Goal: Information Seeking & Learning: Understand process/instructions

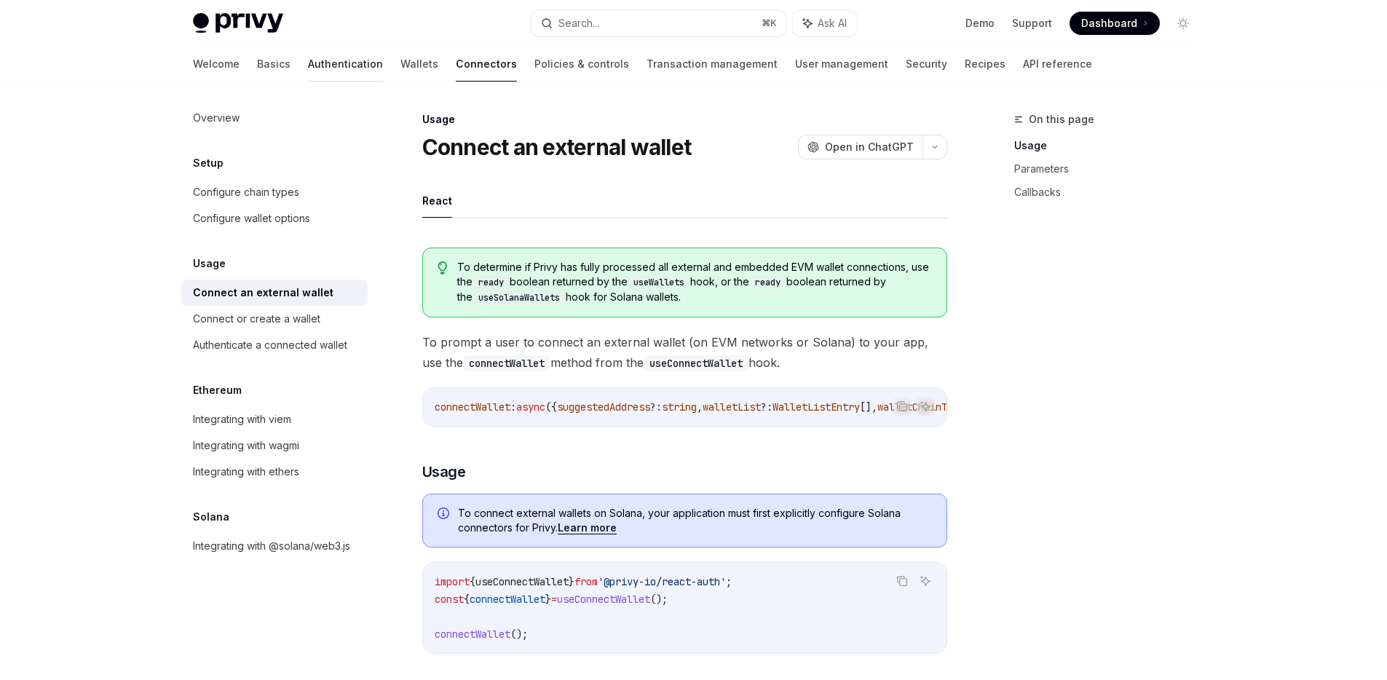
click at [308, 65] on link "Authentication" at bounding box center [345, 64] width 75 height 35
type textarea "*"
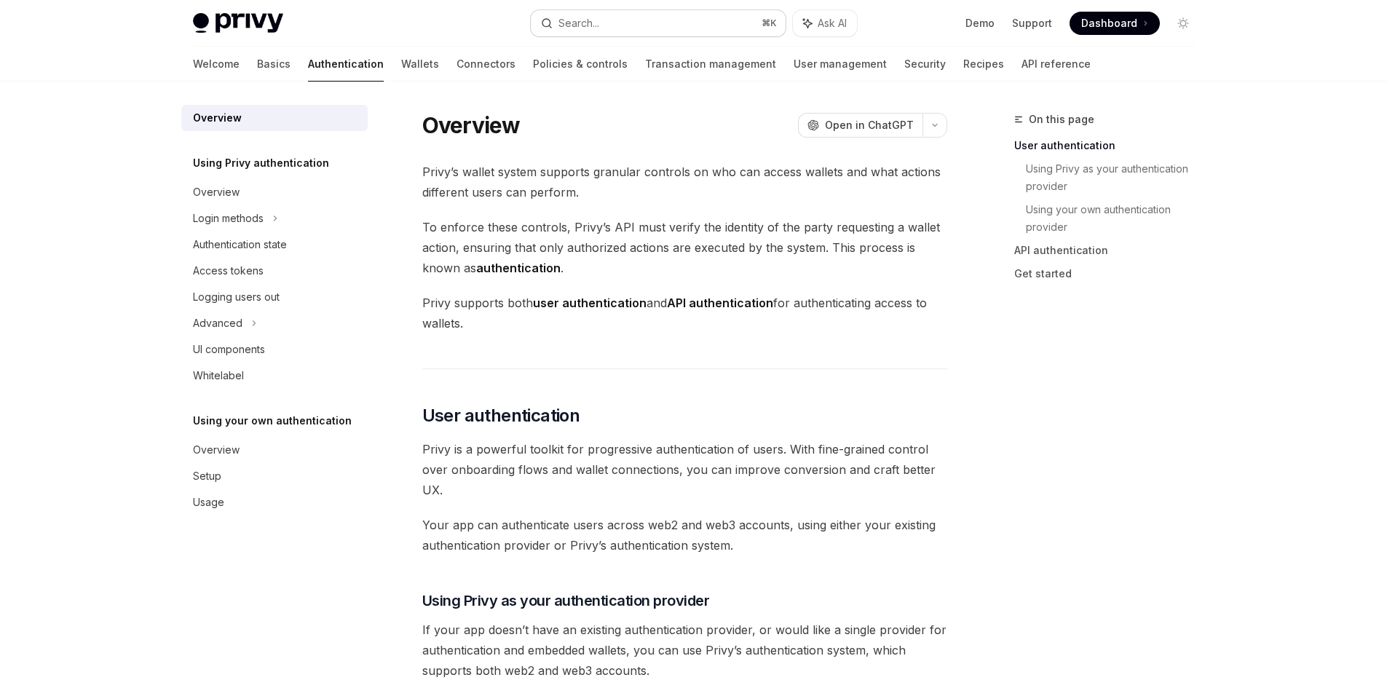
click at [590, 17] on div "Search..." at bounding box center [578, 23] width 41 height 17
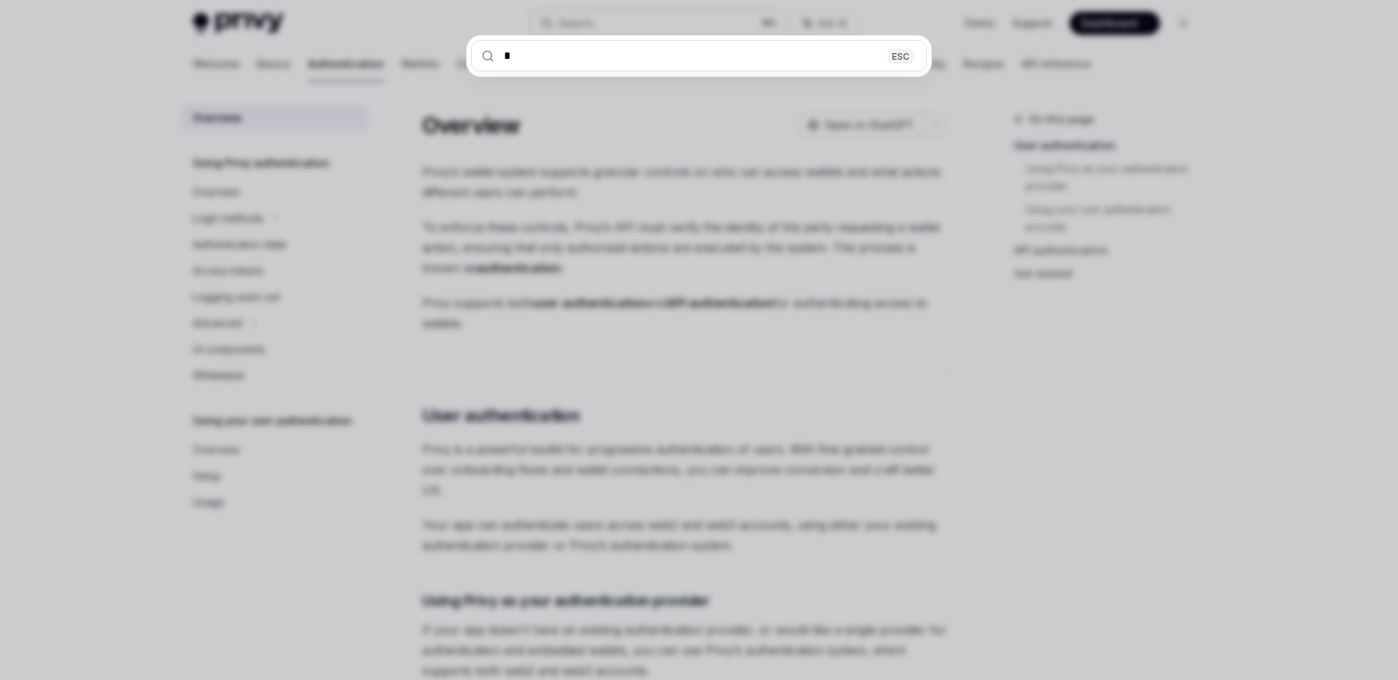
type input "**********"
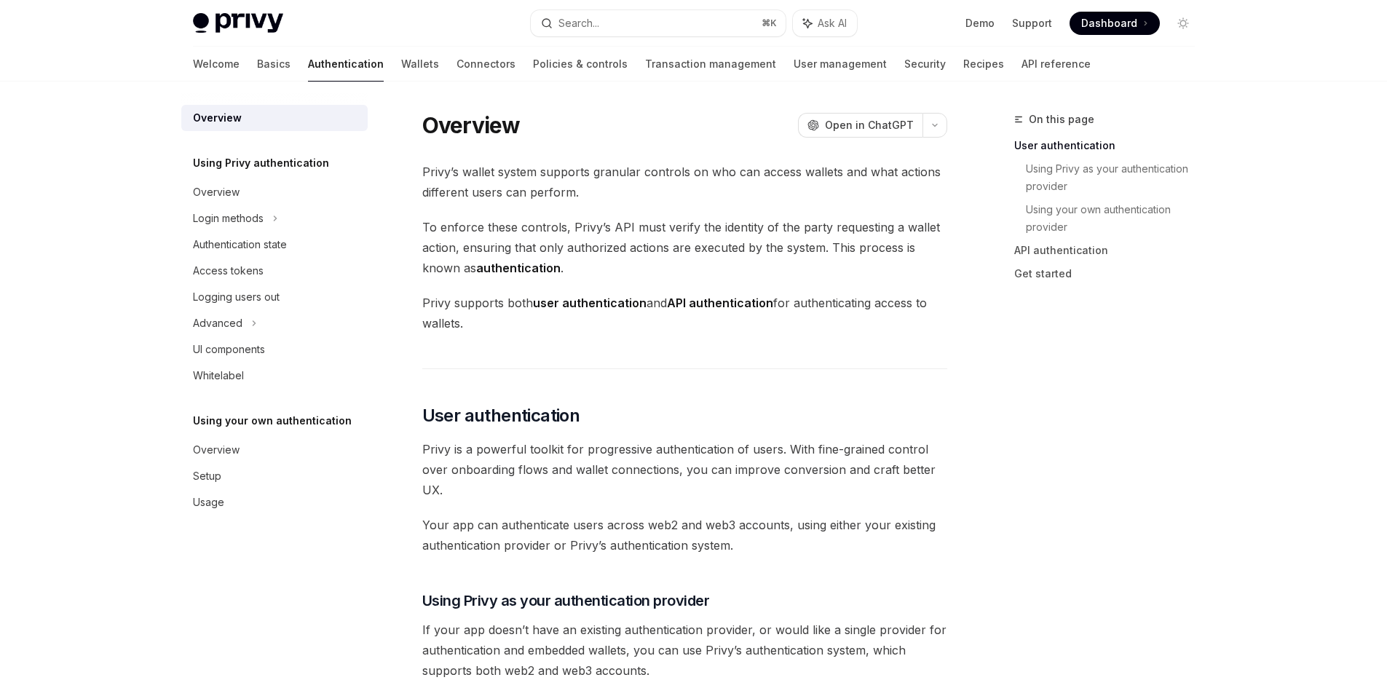
type textarea "*"
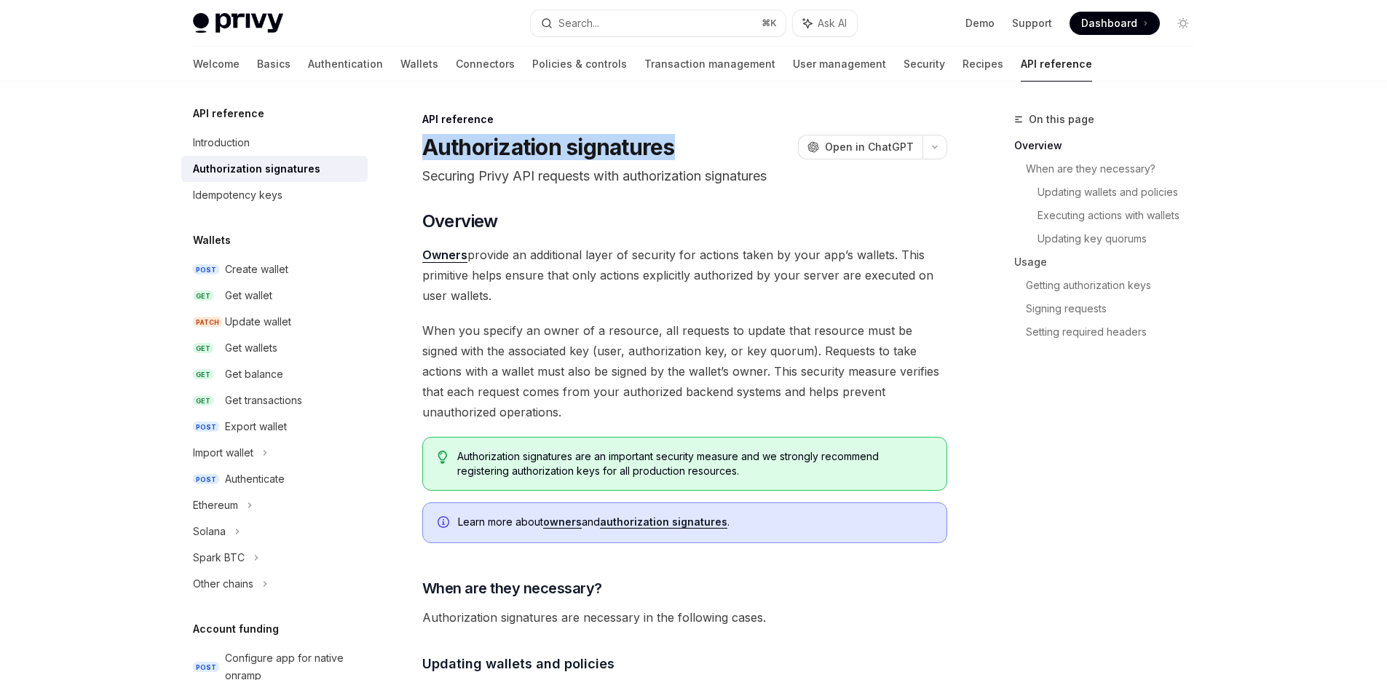
drag, startPoint x: 419, startPoint y: 151, endPoint x: 680, endPoint y: 157, distance: 260.6
click at [670, 161] on div at bounding box center [670, 161] width 0 height 0
click at [687, 227] on h2 "​ Overview" at bounding box center [684, 221] width 525 height 23
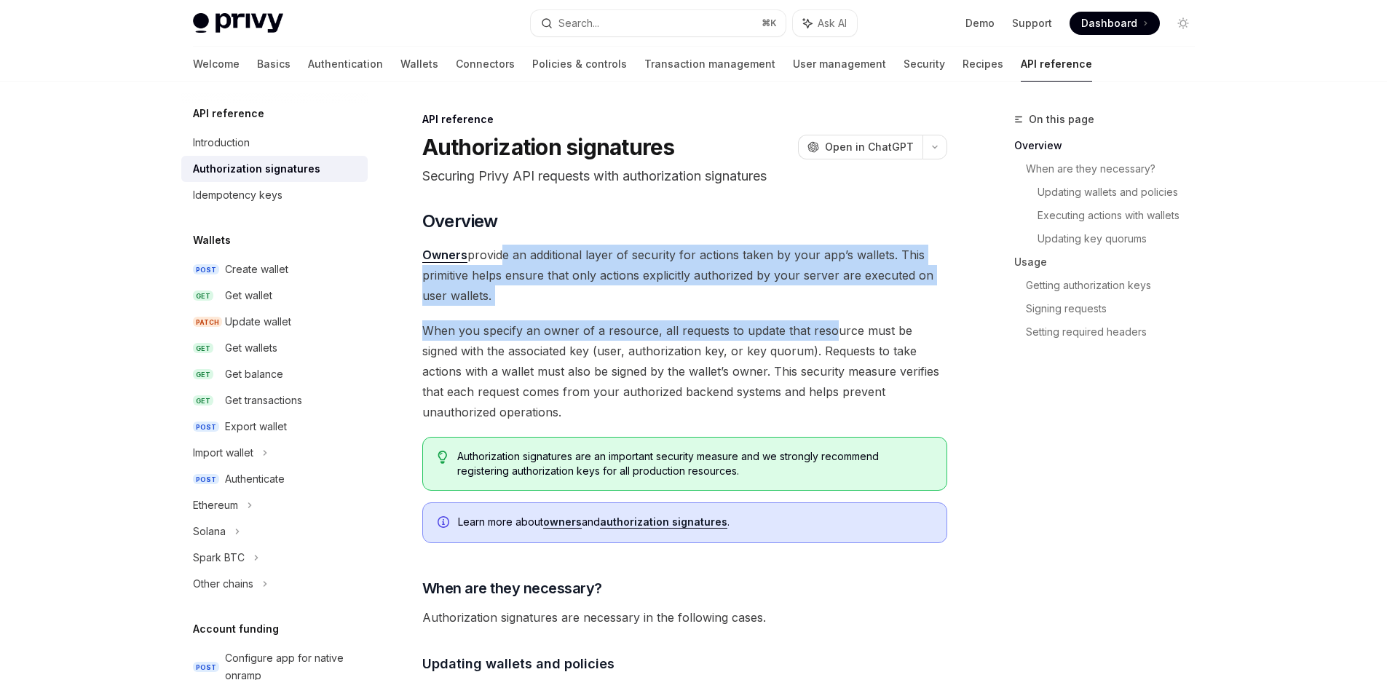
drag, startPoint x: 499, startPoint y: 250, endPoint x: 829, endPoint y: 340, distance: 342.4
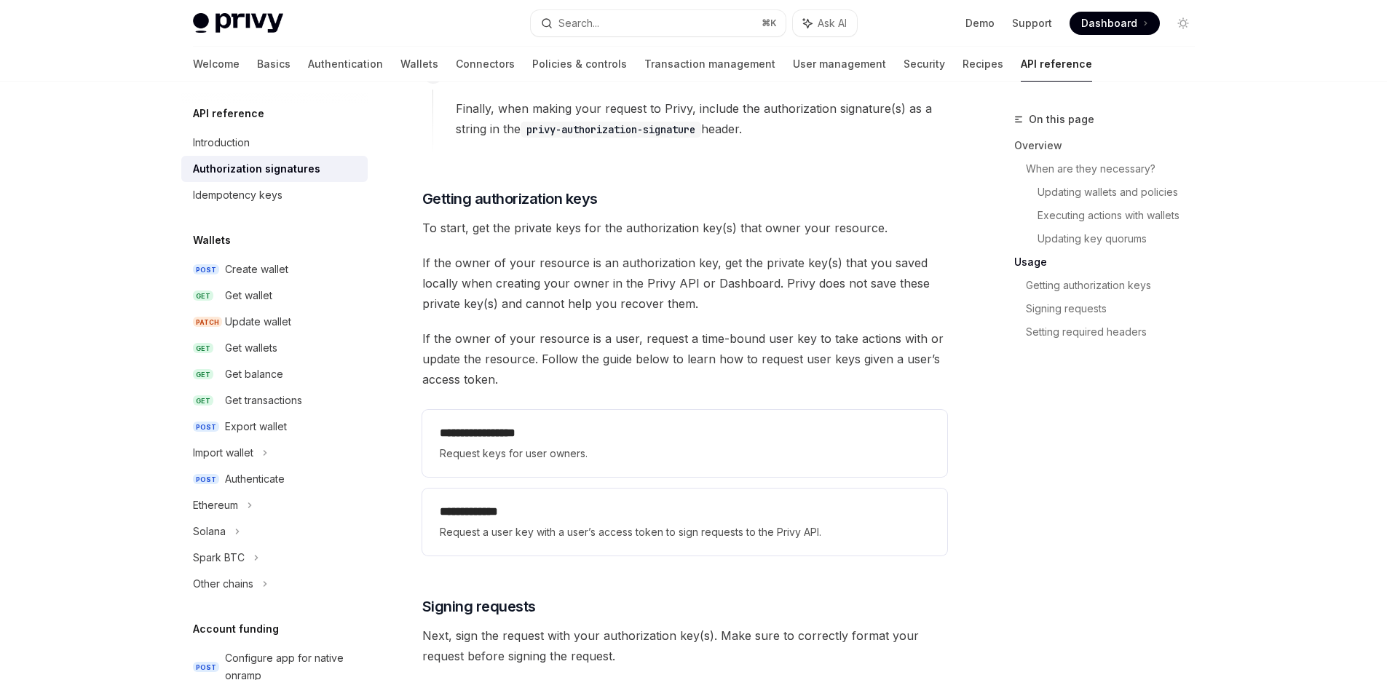
scroll to position [1744, 0]
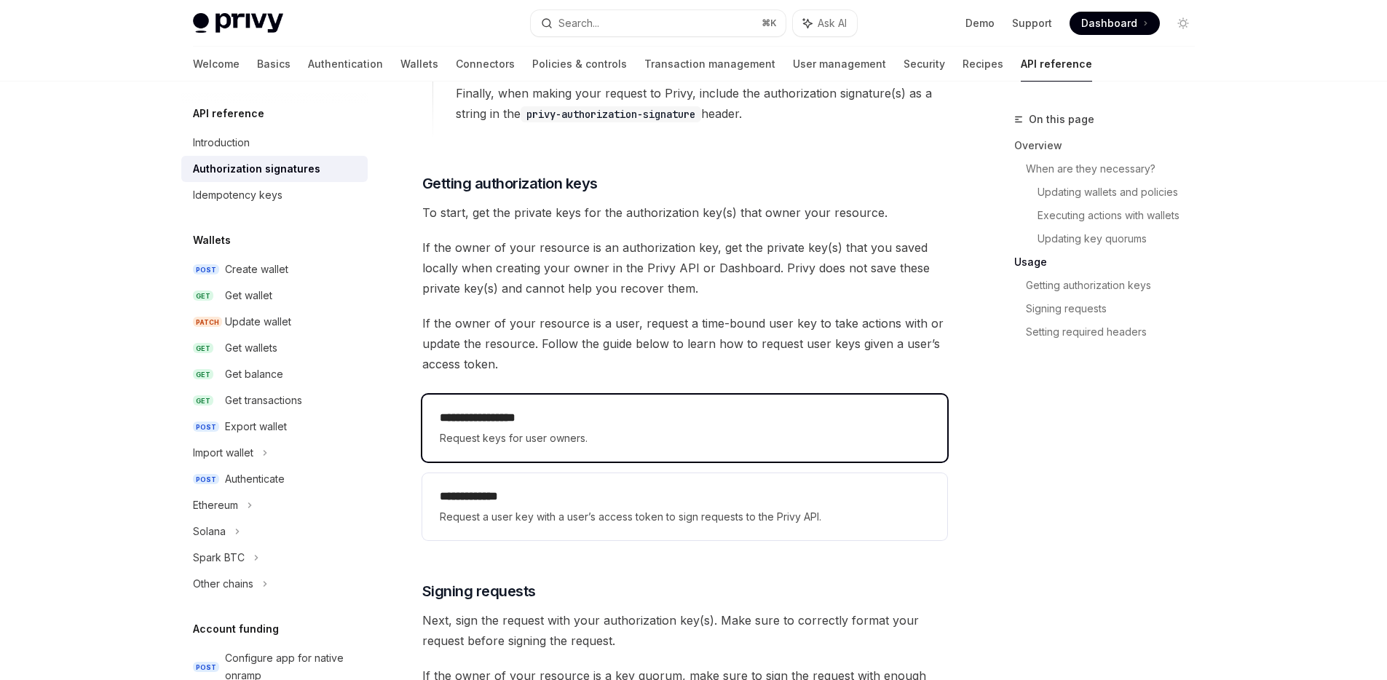
click at [511, 435] on span "Request keys for user owners." at bounding box center [685, 437] width 490 height 17
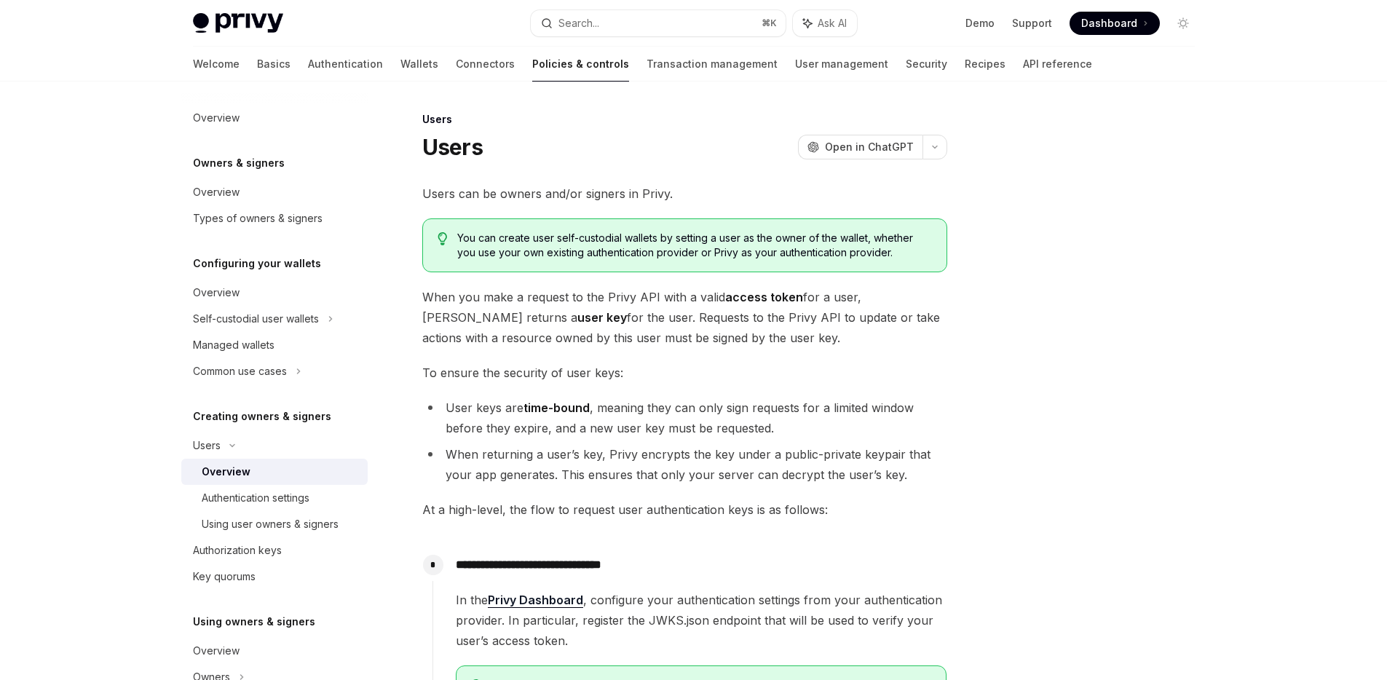
type textarea "*"
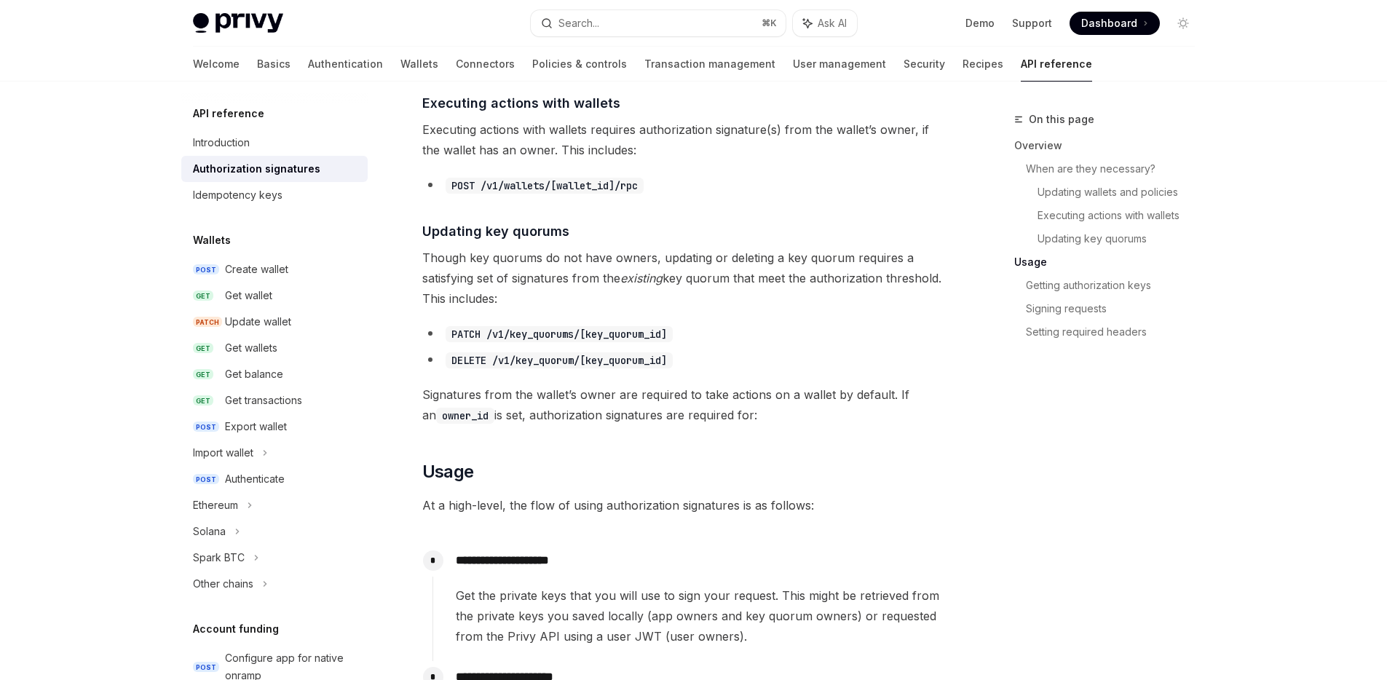
scroll to position [1744, 0]
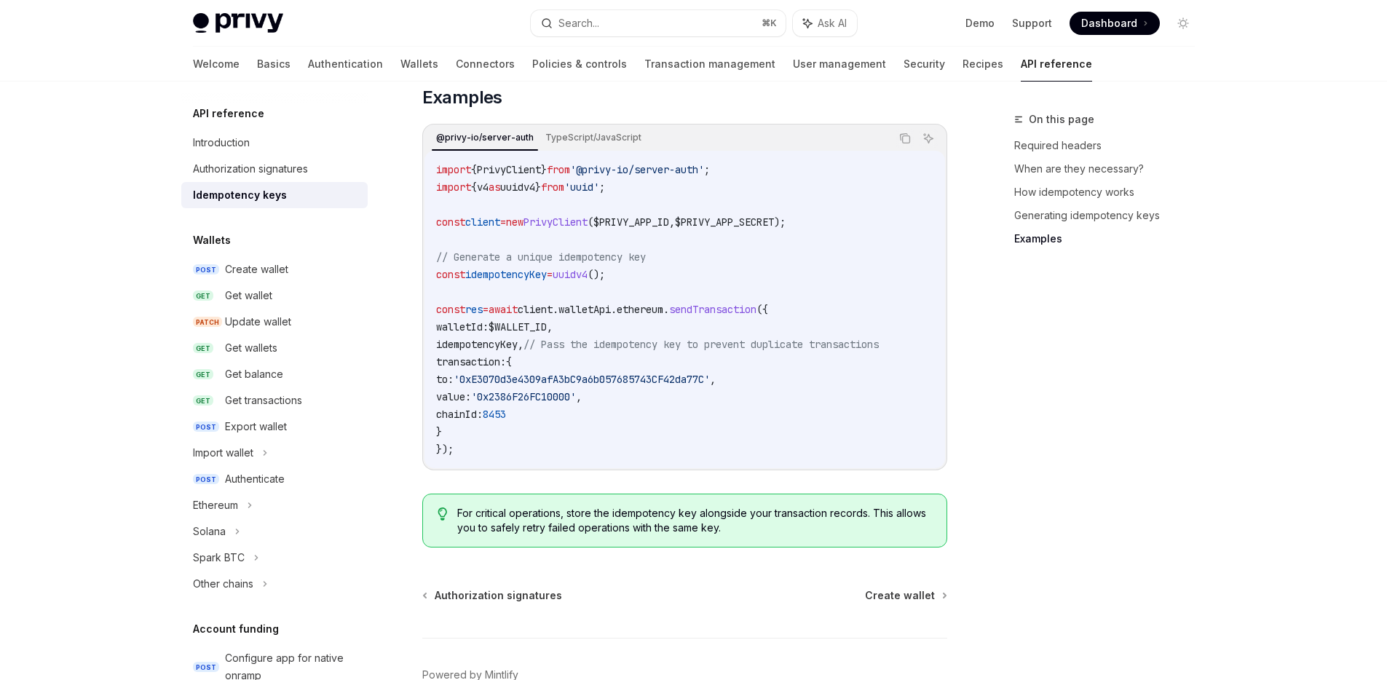
scroll to position [1358, 0]
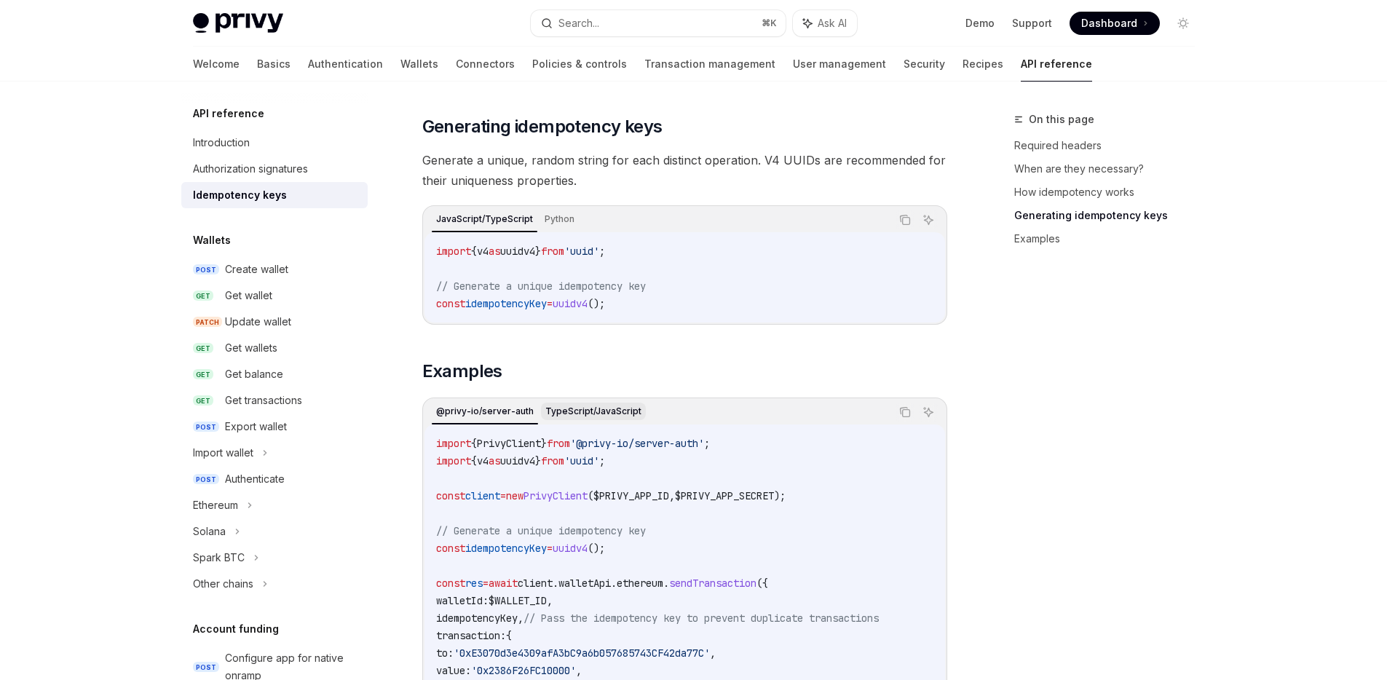
scroll to position [1403, 0]
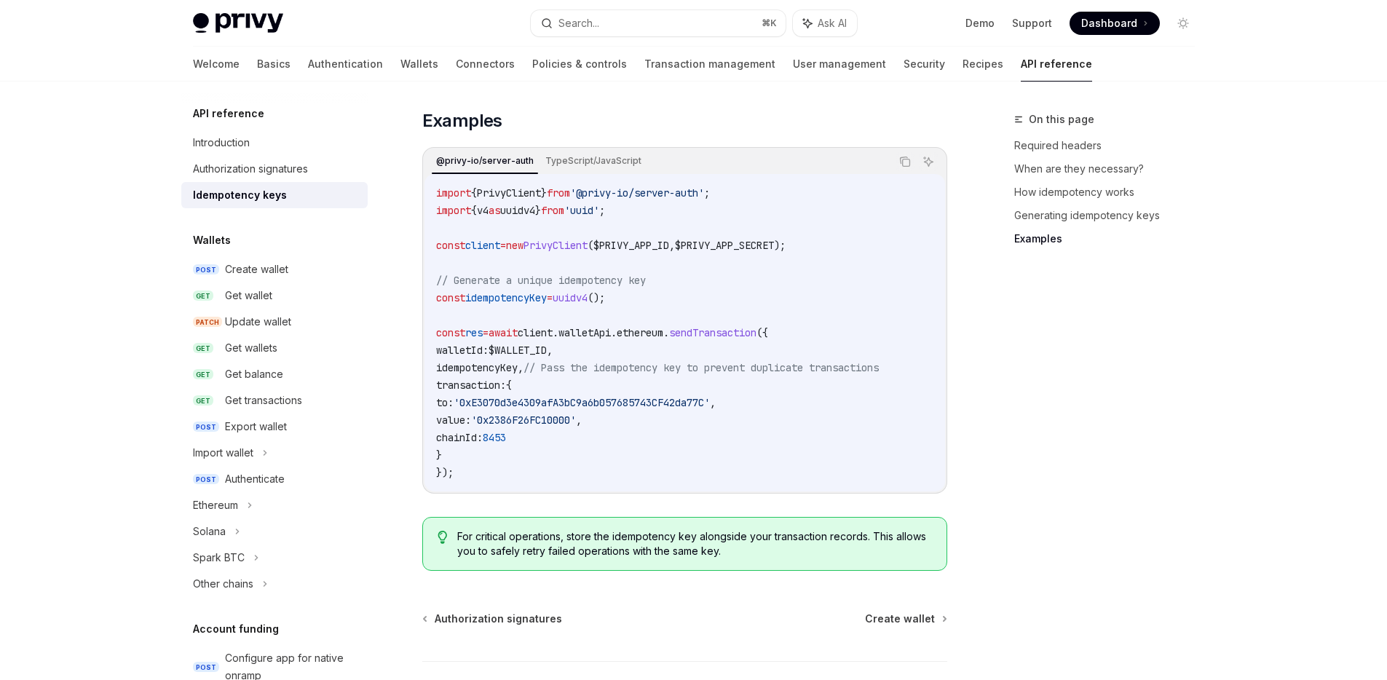
click at [750, 326] on span "sendTransaction" at bounding box center [712, 332] width 87 height 13
drag, startPoint x: 651, startPoint y: 314, endPoint x: 798, endPoint y: 313, distance: 147.0
click at [768, 326] on span "const res = await client . walletApi . ethereum . sendTransaction ({" at bounding box center [602, 332] width 332 height 13
copy span "ethereum . sendTransaction"
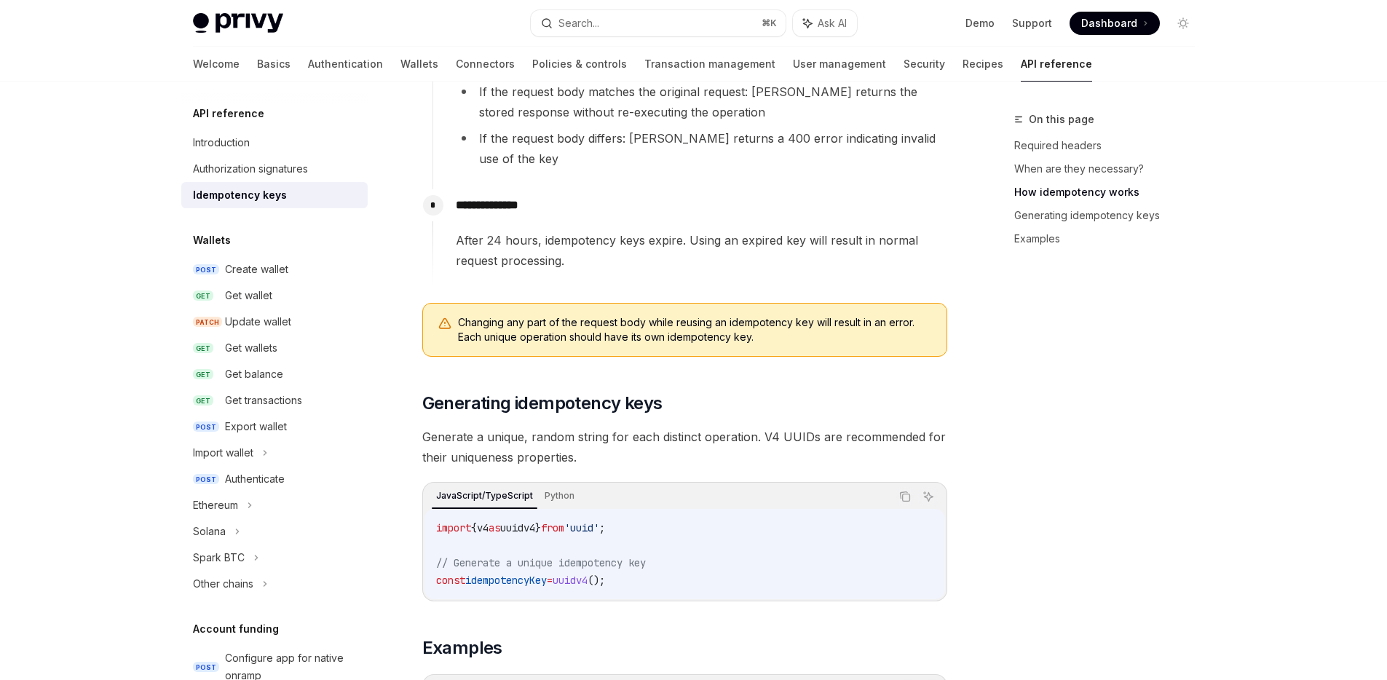
scroll to position [362, 0]
